Goal: Information Seeking & Learning: Learn about a topic

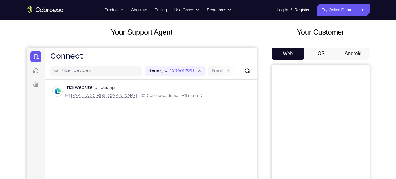
scroll to position [32, 0]
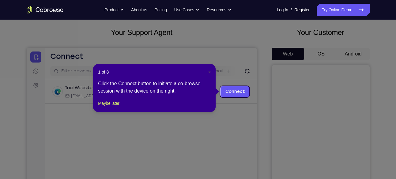
click at [208, 71] on span "×" at bounding box center [209, 72] width 2 height 5
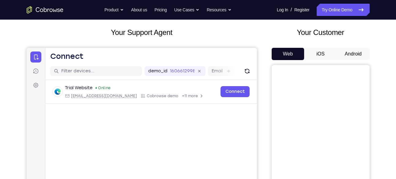
click at [355, 53] on button "Android" at bounding box center [353, 54] width 33 height 12
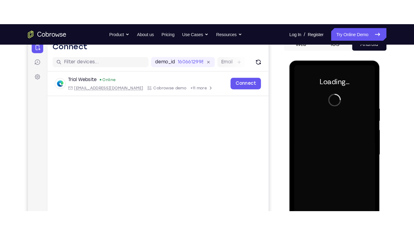
scroll to position [0, 0]
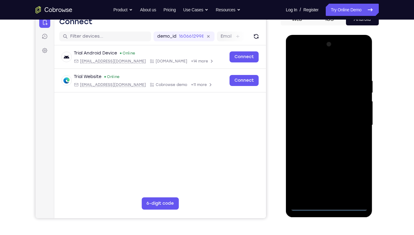
click at [331, 179] on div at bounding box center [328, 126] width 77 height 172
click at [356, 179] on div at bounding box center [328, 126] width 77 height 172
click at [319, 69] on div at bounding box center [328, 126] width 77 height 172
click at [352, 120] on div at bounding box center [328, 126] width 77 height 172
click at [322, 137] on div at bounding box center [328, 126] width 77 height 172
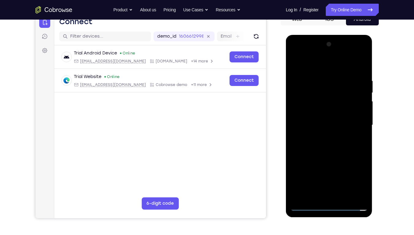
click at [323, 119] on div at bounding box center [328, 126] width 77 height 172
click at [323, 110] on div at bounding box center [328, 126] width 77 height 172
click at [321, 127] on div at bounding box center [328, 126] width 77 height 172
click at [319, 145] on div at bounding box center [328, 126] width 77 height 172
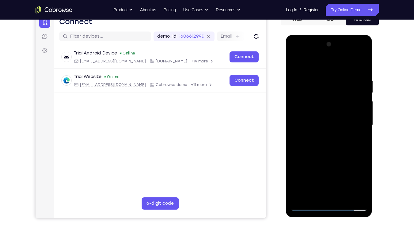
click at [319, 145] on div at bounding box center [328, 126] width 77 height 172
click at [320, 154] on div at bounding box center [328, 126] width 77 height 172
click at [325, 75] on div at bounding box center [328, 126] width 77 height 172
click at [359, 93] on div at bounding box center [328, 126] width 77 height 172
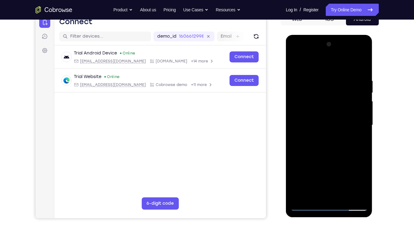
click at [359, 93] on div at bounding box center [328, 126] width 77 height 172
click at [360, 96] on div at bounding box center [328, 126] width 77 height 172
click at [294, 115] on div at bounding box center [328, 126] width 77 height 172
click at [360, 100] on div at bounding box center [328, 126] width 77 height 172
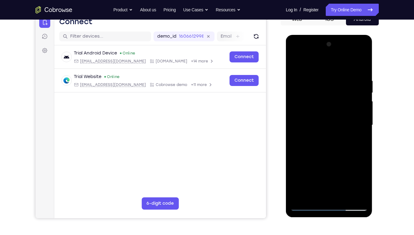
click at [360, 100] on div at bounding box center [328, 126] width 77 height 172
click at [364, 109] on div at bounding box center [328, 126] width 77 height 172
click at [359, 66] on div at bounding box center [328, 126] width 77 height 172
click at [360, 62] on div at bounding box center [328, 126] width 77 height 172
click at [365, 64] on div at bounding box center [328, 126] width 77 height 172
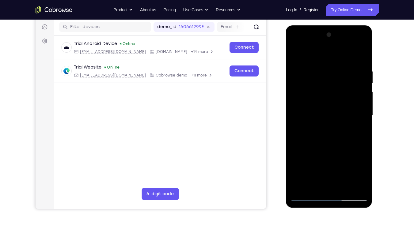
scroll to position [76, 0]
drag, startPoint x: 329, startPoint y: 132, endPoint x: 330, endPoint y: 169, distance: 37.7
click at [330, 169] on div at bounding box center [328, 116] width 77 height 172
click at [363, 179] on div at bounding box center [328, 116] width 77 height 172
click at [347, 179] on div at bounding box center [328, 116] width 77 height 172
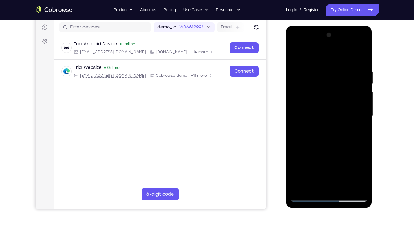
click at [333, 148] on div at bounding box center [328, 116] width 77 height 172
click at [316, 115] on div at bounding box center [328, 116] width 77 height 172
click at [313, 179] on div at bounding box center [328, 116] width 77 height 172
click at [295, 54] on div at bounding box center [328, 116] width 77 height 172
click at [323, 125] on div at bounding box center [328, 116] width 77 height 172
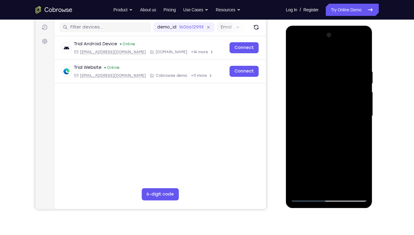
click at [310, 179] on div at bounding box center [328, 116] width 77 height 172
click at [357, 129] on div at bounding box center [328, 116] width 77 height 172
click at [311, 179] on div at bounding box center [328, 116] width 77 height 172
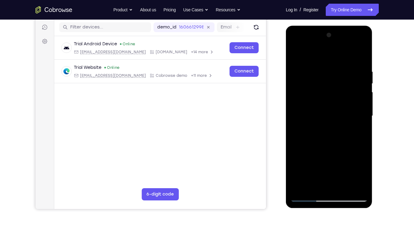
click at [297, 57] on div at bounding box center [328, 116] width 77 height 172
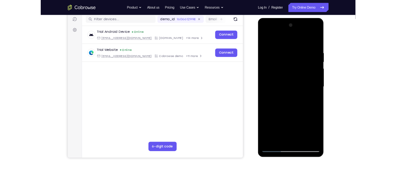
scroll to position [77, 0]
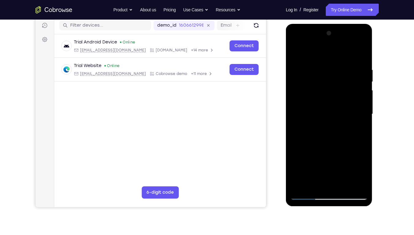
drag, startPoint x: 330, startPoint y: 123, endPoint x: 330, endPoint y: 97, distance: 26.3
click at [330, 97] on div at bounding box center [328, 114] width 77 height 172
drag, startPoint x: 326, startPoint y: 133, endPoint x: 634, endPoint y: 259, distance: 332.7
click at [348, 179] on html "Online web based iOS Simulators and Android Emulators. Run iPhone, iPad, Mobile…" at bounding box center [329, 116] width 87 height 184
click at [294, 51] on div at bounding box center [328, 114] width 77 height 172
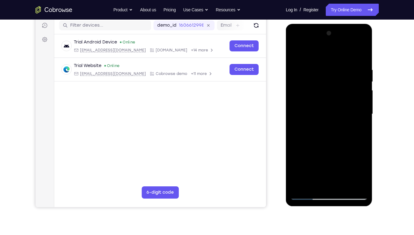
click at [357, 179] on div at bounding box center [328, 114] width 77 height 172
drag, startPoint x: 322, startPoint y: 155, endPoint x: 324, endPoint y: 100, distance: 54.9
click at [324, 100] on div at bounding box center [328, 114] width 77 height 172
drag, startPoint x: 330, startPoint y: 142, endPoint x: 346, endPoint y: 146, distance: 16.4
click at [346, 146] on div at bounding box center [328, 114] width 77 height 172
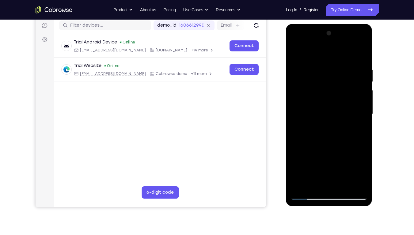
click at [301, 104] on div at bounding box center [328, 114] width 77 height 172
